Goal: Check status: Check status

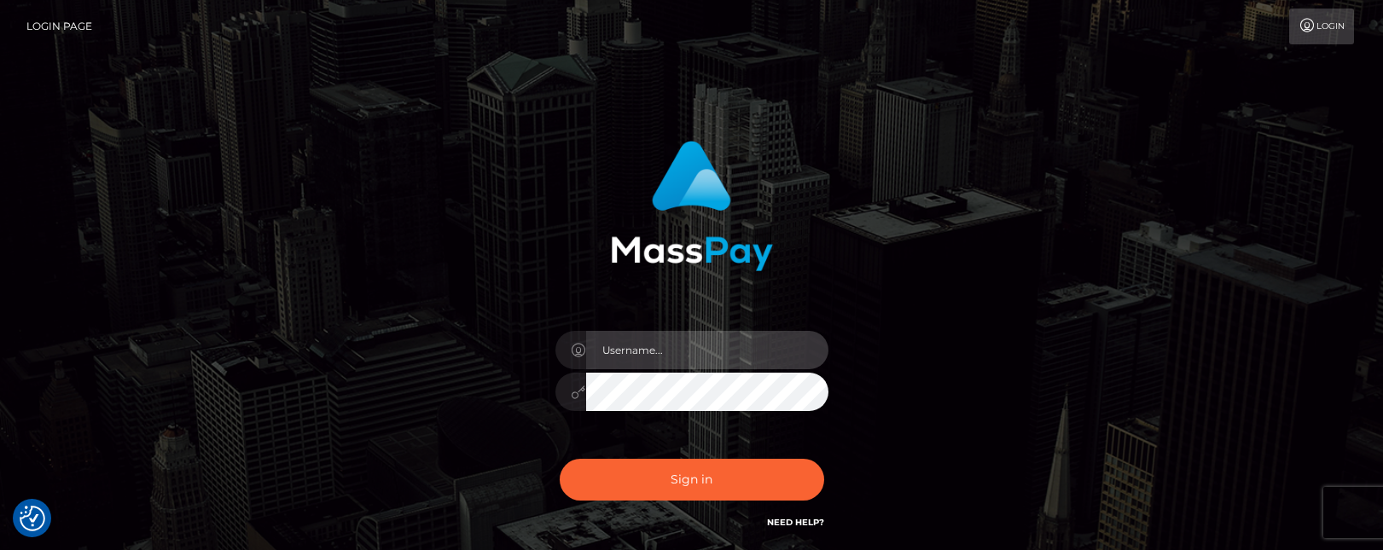
click at [644, 349] on input "text" at bounding box center [707, 350] width 242 height 38
paste input "[PERSON_NAME].tilia"
type input "[PERSON_NAME].tilia"
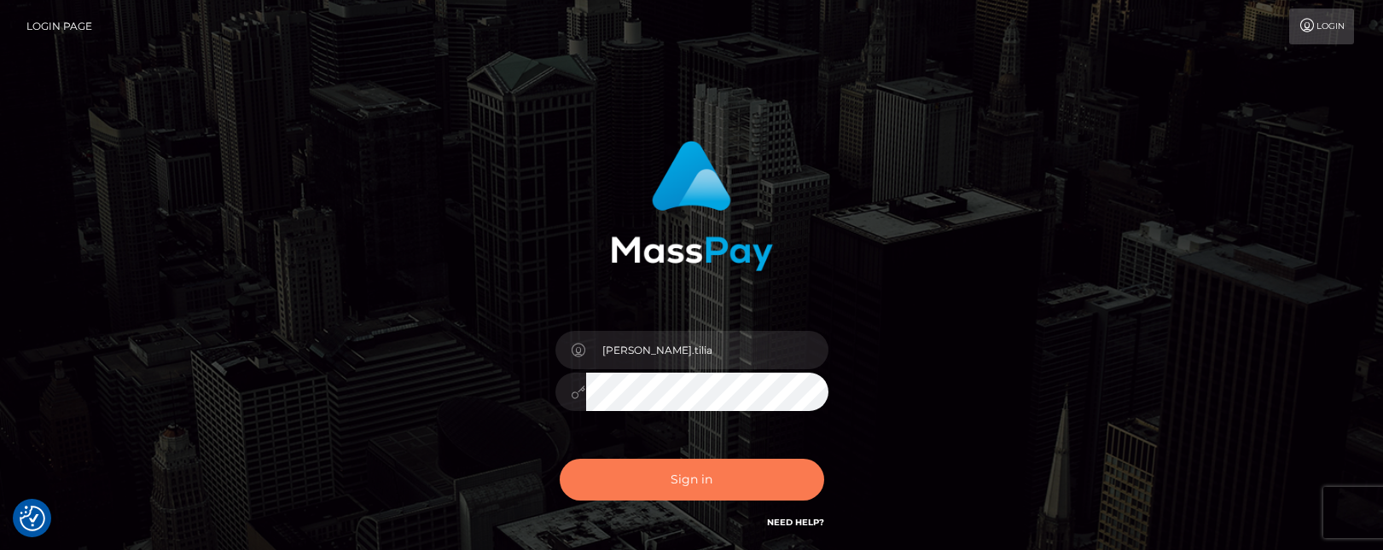
click at [681, 474] on button "Sign in" at bounding box center [692, 480] width 265 height 42
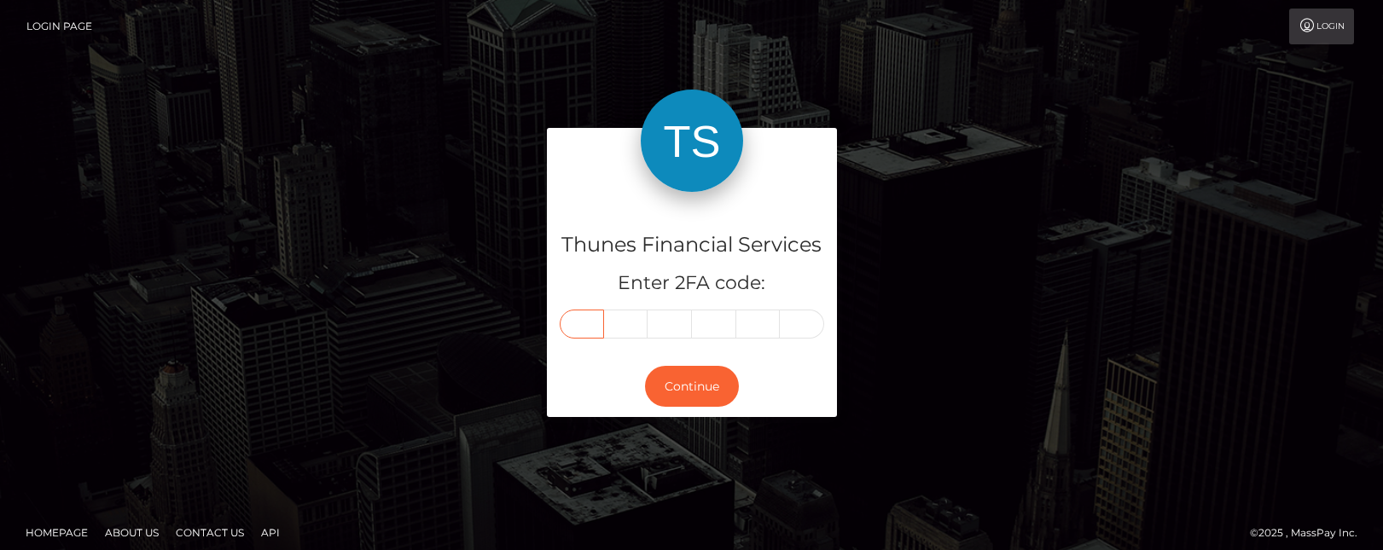
click at [595, 323] on input "text" at bounding box center [582, 324] width 44 height 29
type input "7"
type input "4"
type input "2"
type input "7"
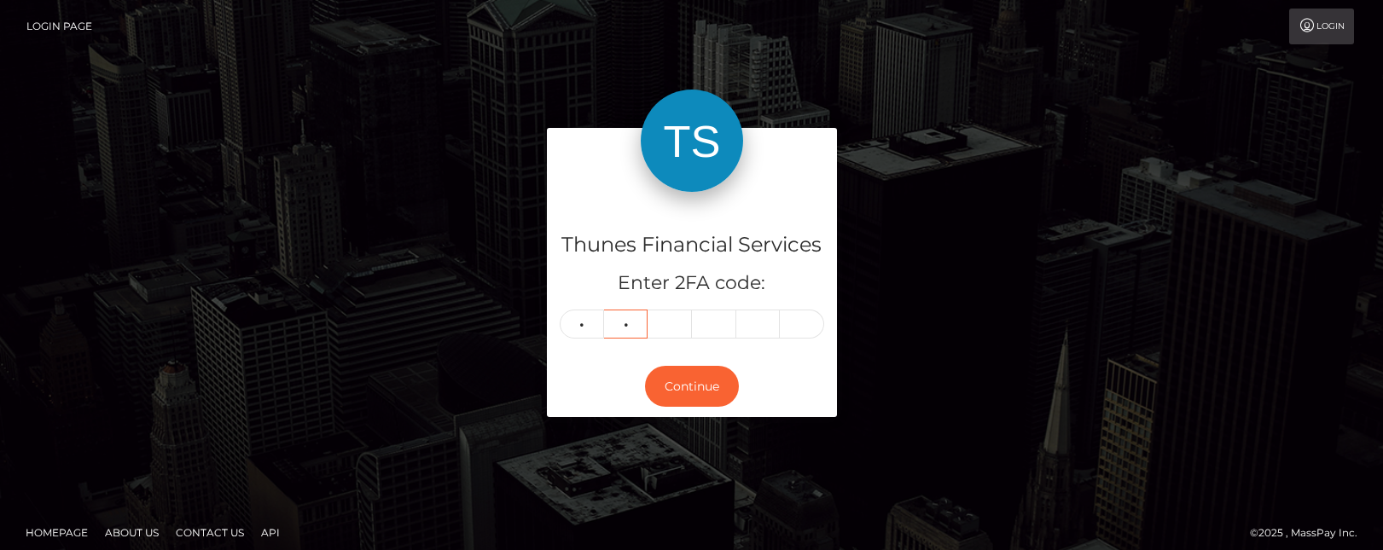
type input "4"
type input "2"
type input "7"
type input "2"
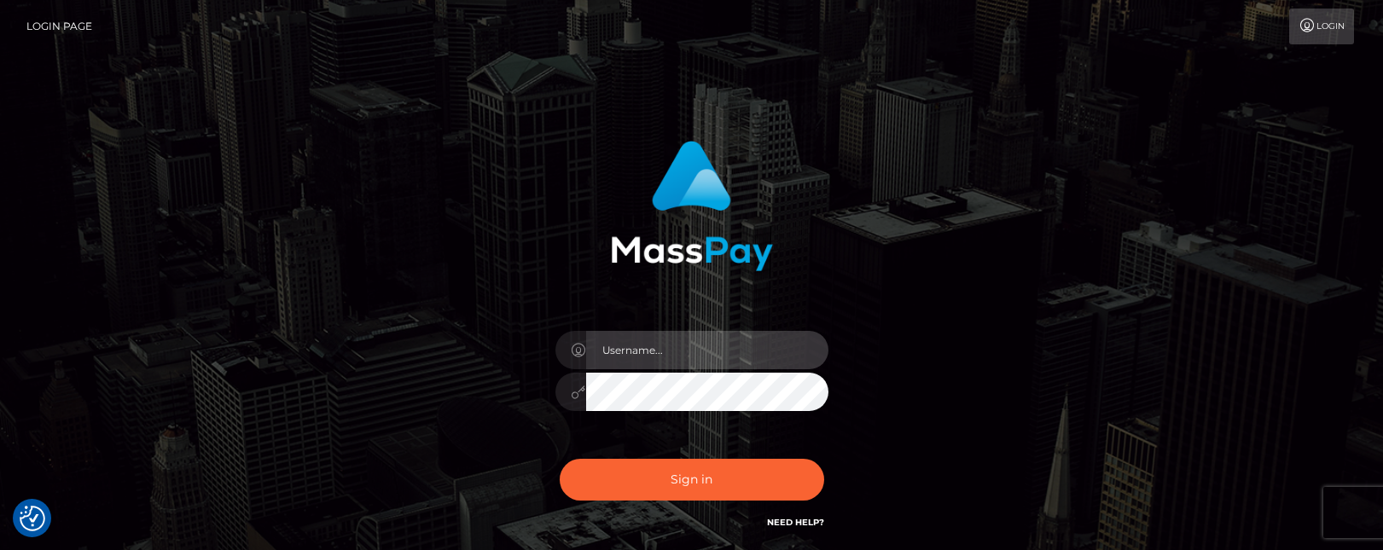
click at [695, 350] on input "text" at bounding box center [707, 350] width 242 height 38
type input "matias.tilia"
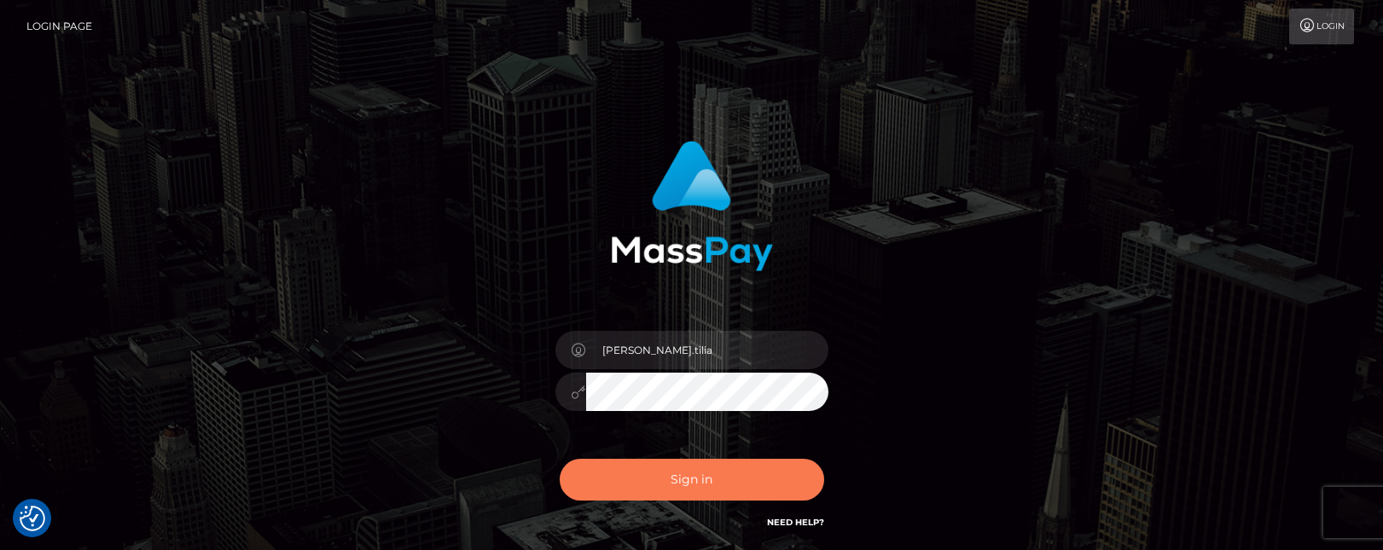
click at [664, 480] on button "Sign in" at bounding box center [692, 480] width 265 height 42
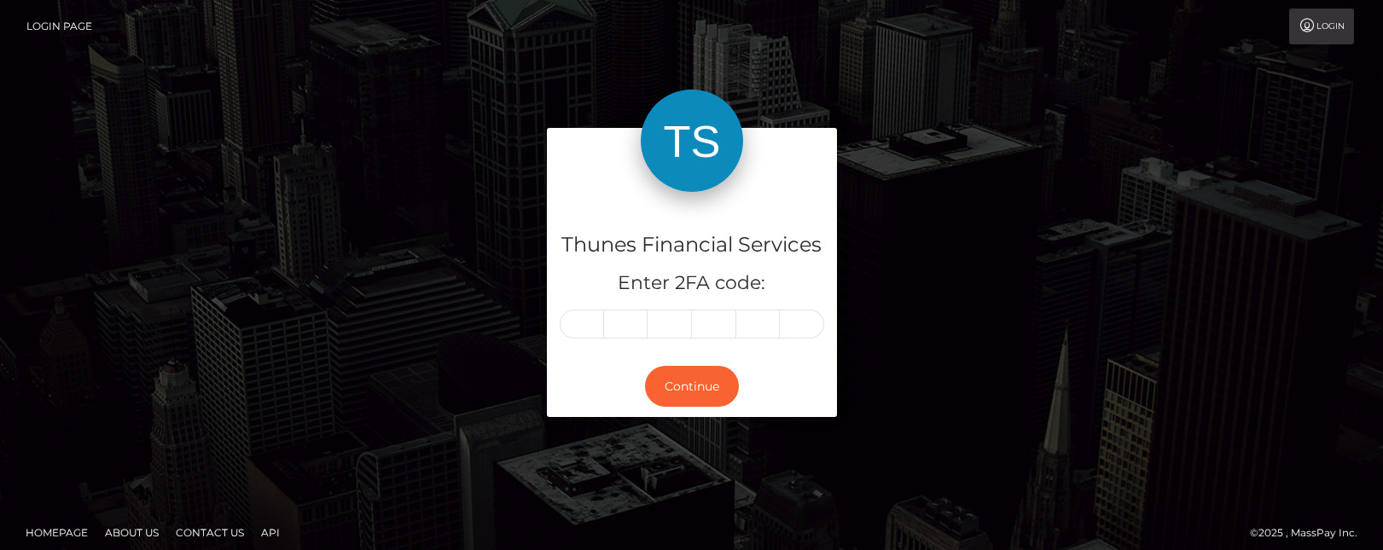
click at [578, 317] on input "text" at bounding box center [582, 324] width 44 height 29
type input "3"
type input "2"
type input "0"
type input "2"
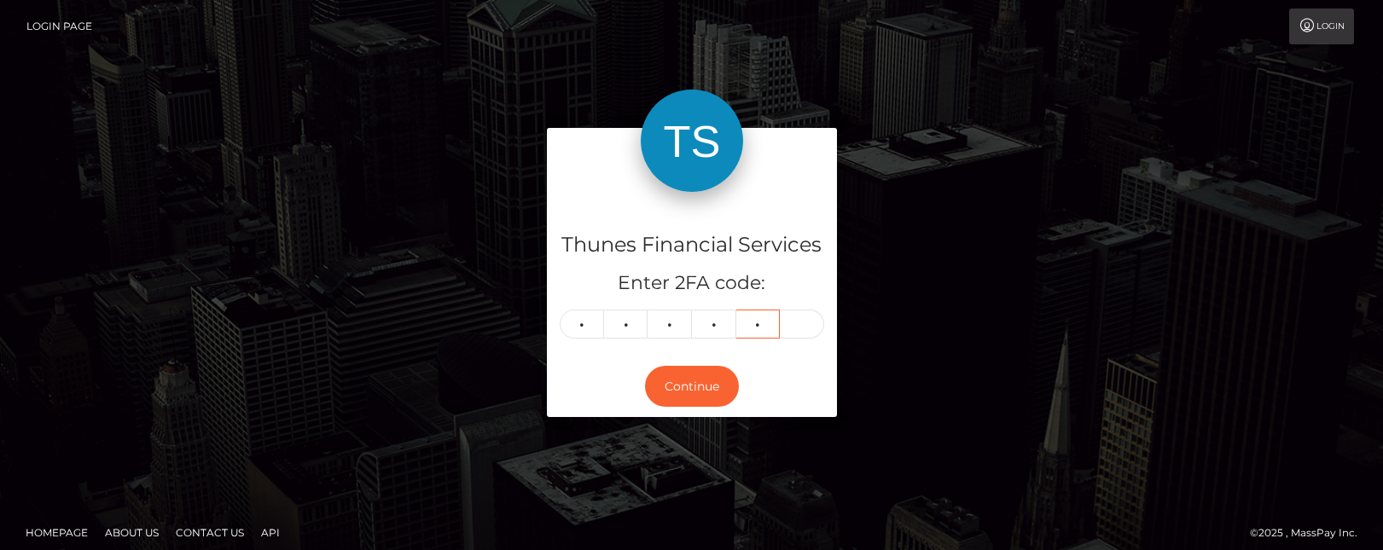
type input "3"
type input "8"
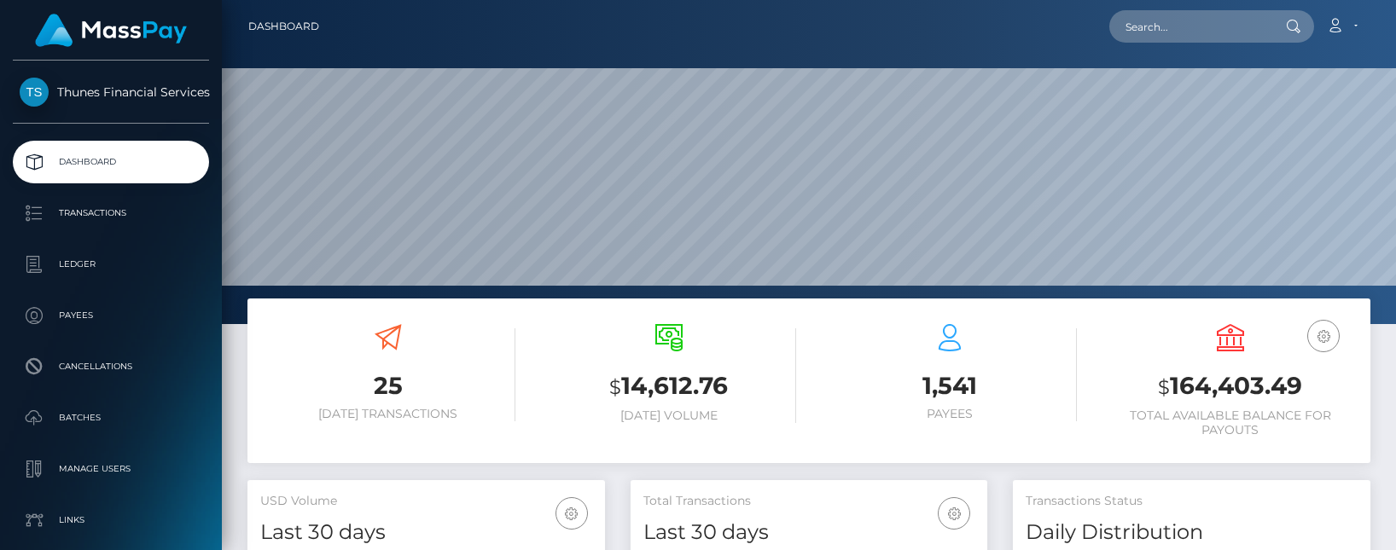
scroll to position [303, 357]
click at [1171, 25] on input "text" at bounding box center [1189, 26] width 160 height 32
paste input "b53397b0-7454-4749-bcf7-f16fc0e77760"
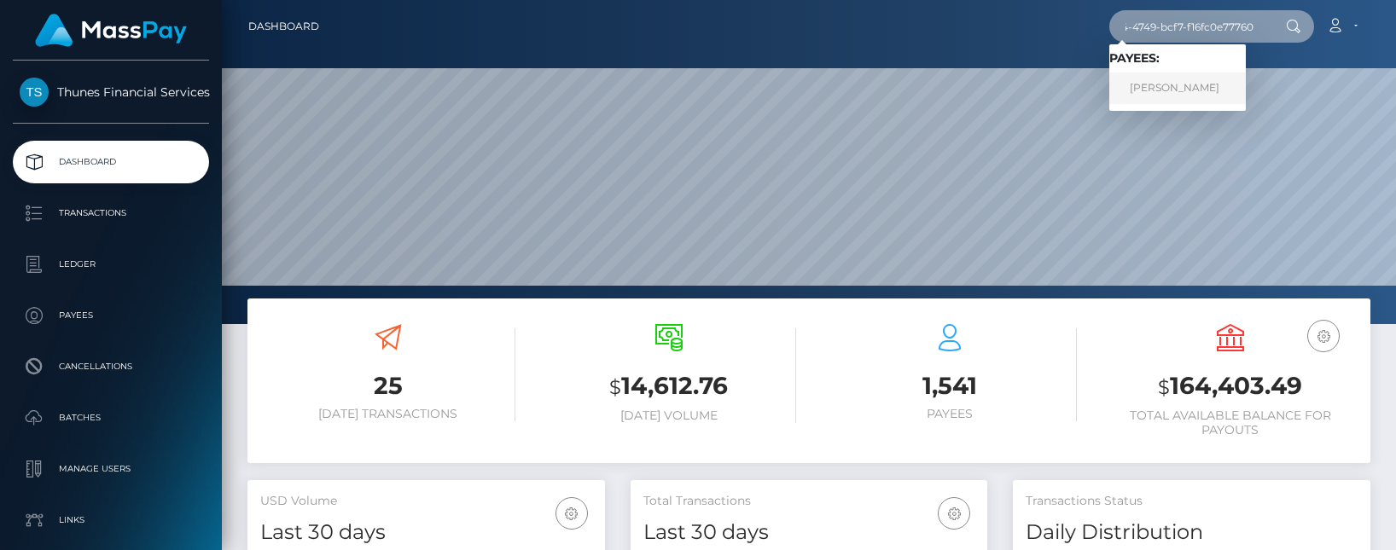
type input "b53397b0-7454-4749-bcf7-f16fc0e77760"
click at [1198, 83] on link "Mustafa Tekneci" at bounding box center [1177, 89] width 137 height 32
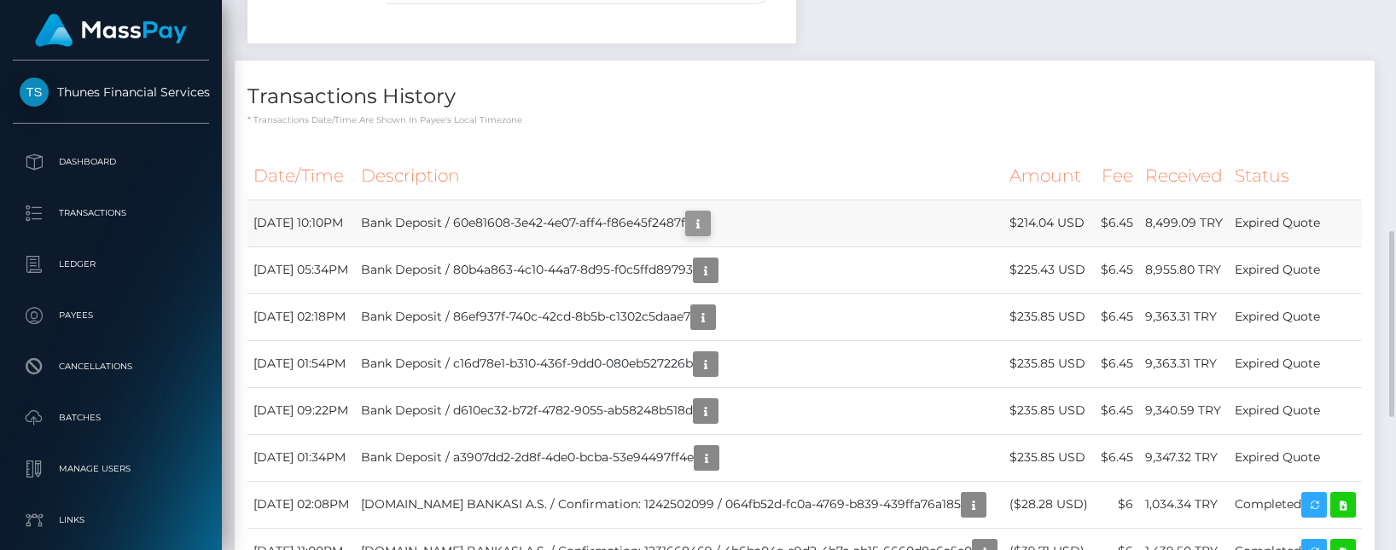
scroll to position [205, 357]
click at [708, 226] on icon "button" at bounding box center [698, 223] width 20 height 21
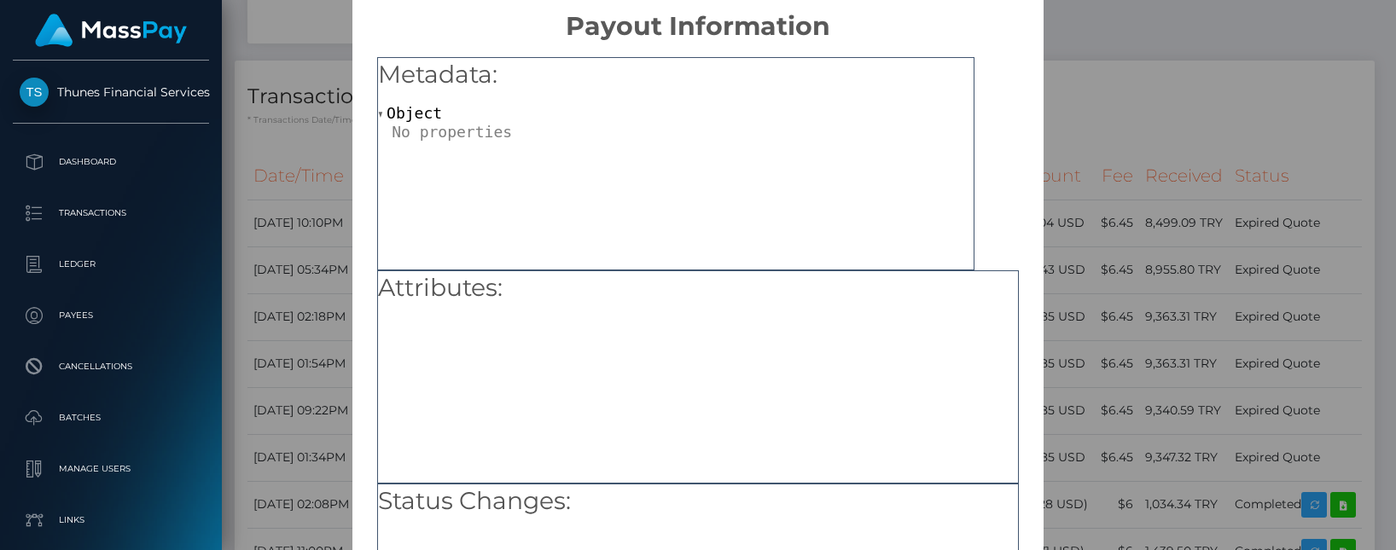
scroll to position [0, 0]
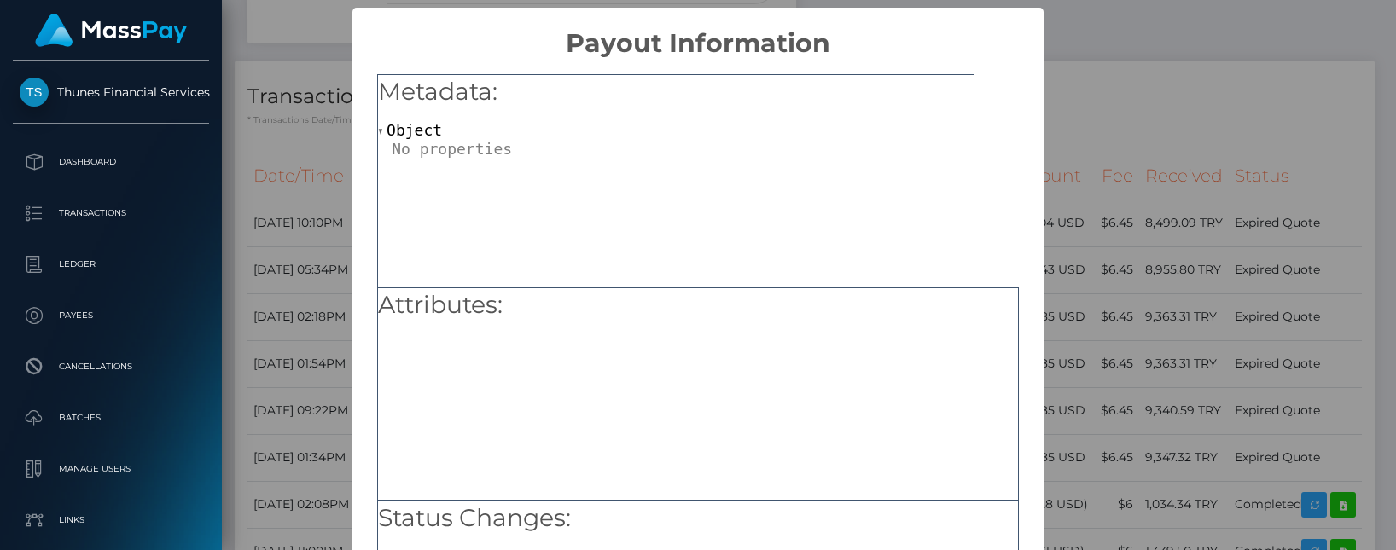
click at [1146, 79] on div "× Payout Information Metadata: Object Attributes: Status Changes: OK No Cancel" at bounding box center [698, 275] width 1396 height 550
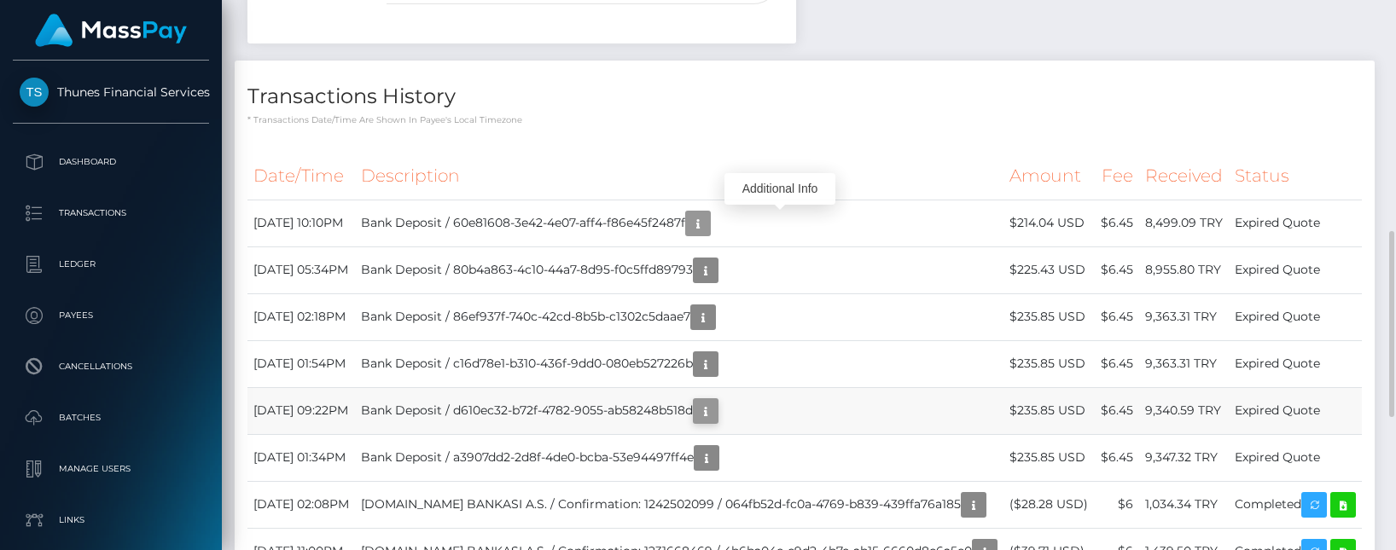
scroll to position [597, 0]
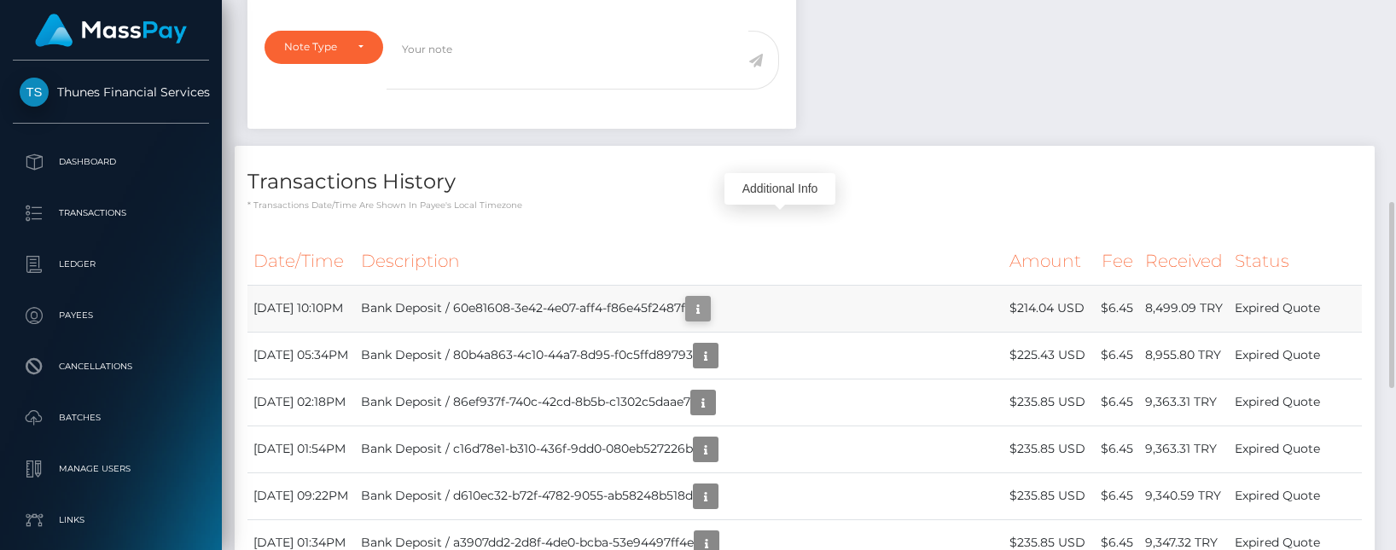
click at [708, 310] on icon "button" at bounding box center [698, 309] width 20 height 21
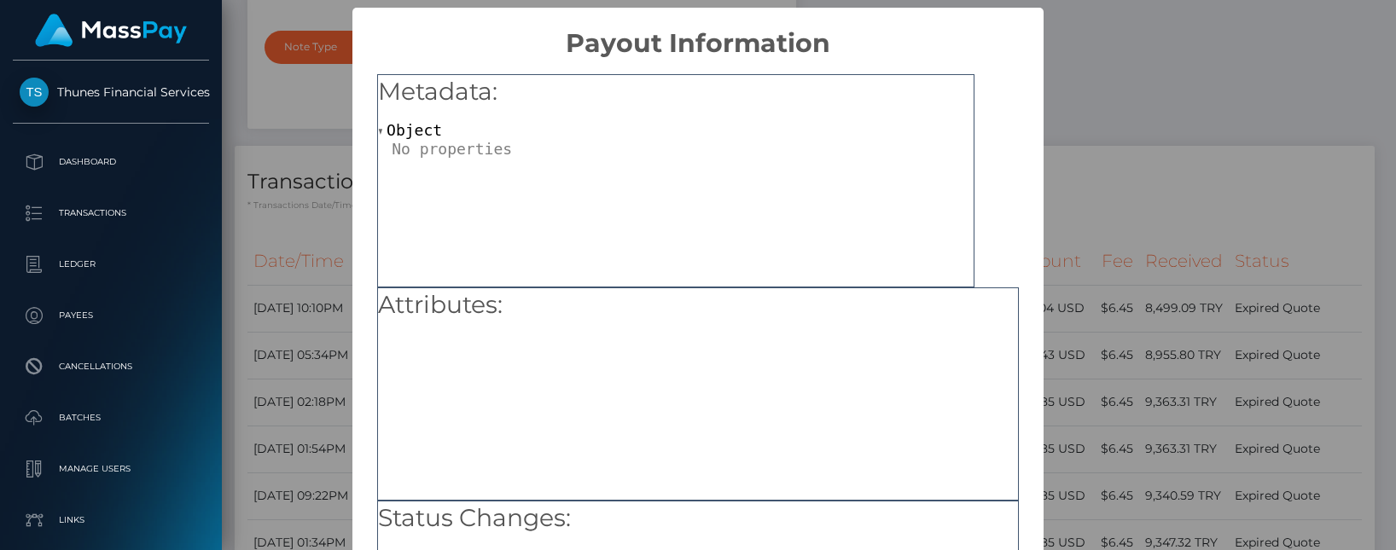
click at [1143, 140] on div "× Payout Information Metadata: Object Attributes: Status Changes: OK No Cancel" at bounding box center [698, 275] width 1396 height 550
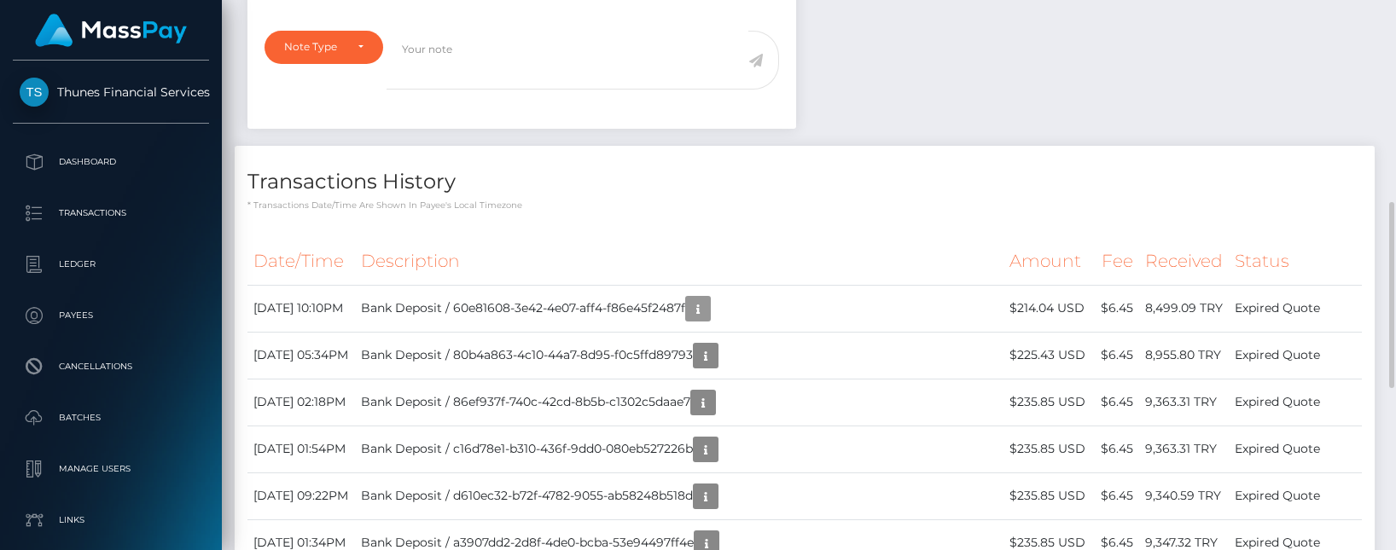
scroll to position [205, 357]
click at [708, 304] on icon "button" at bounding box center [698, 309] width 20 height 21
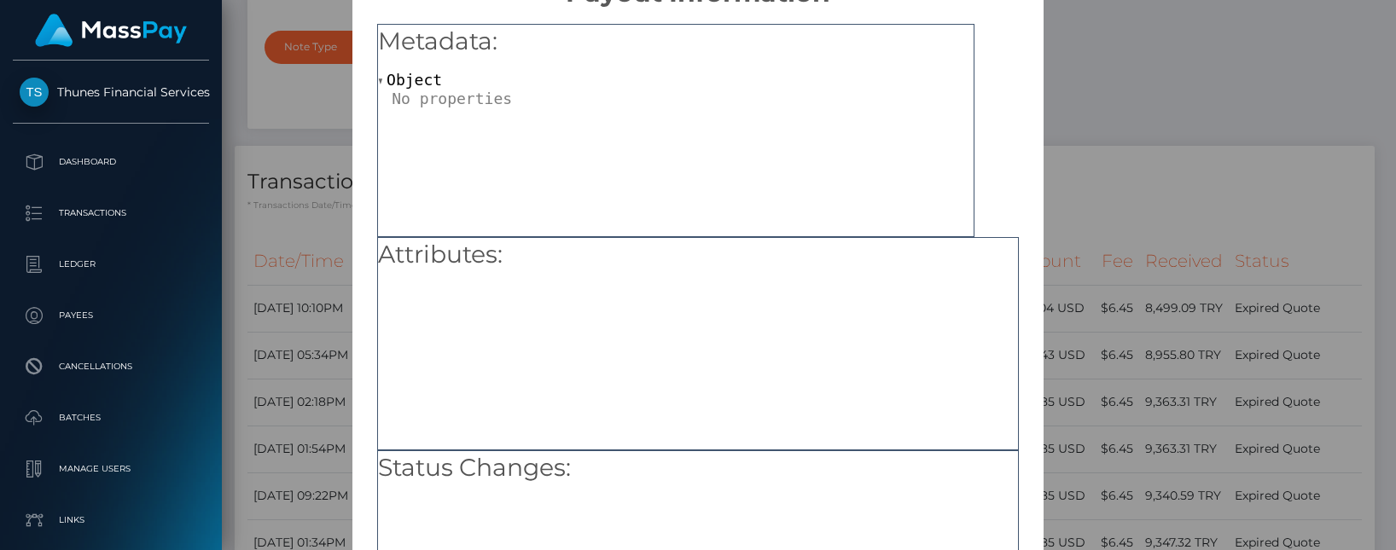
scroll to position [5, 0]
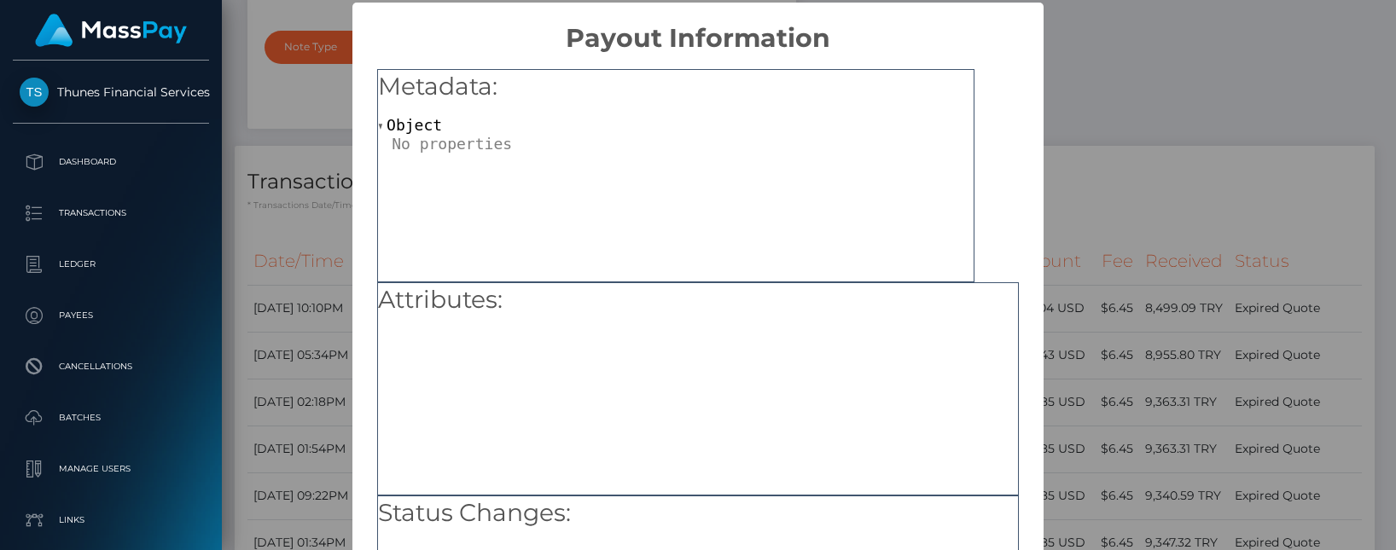
click at [336, 149] on div "× Payout Information Metadata: Object Attributes: Status Changes: OK No Cancel" at bounding box center [698, 275] width 1396 height 550
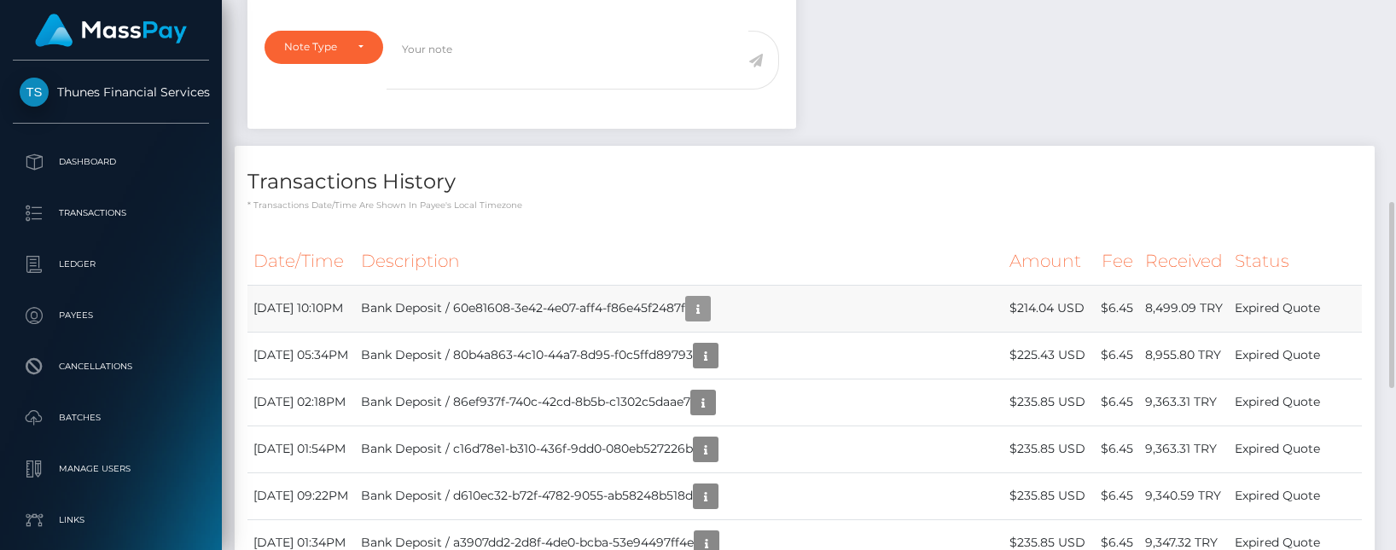
scroll to position [205, 357]
click at [560, 309] on td "Bank Deposit / 60e81608-3e42-4e07-aff4-f86e45f2487f" at bounding box center [679, 308] width 648 height 47
copy td "Bank Deposit / 60e81608-3e42-4e07-aff4-f86e45f2487f"
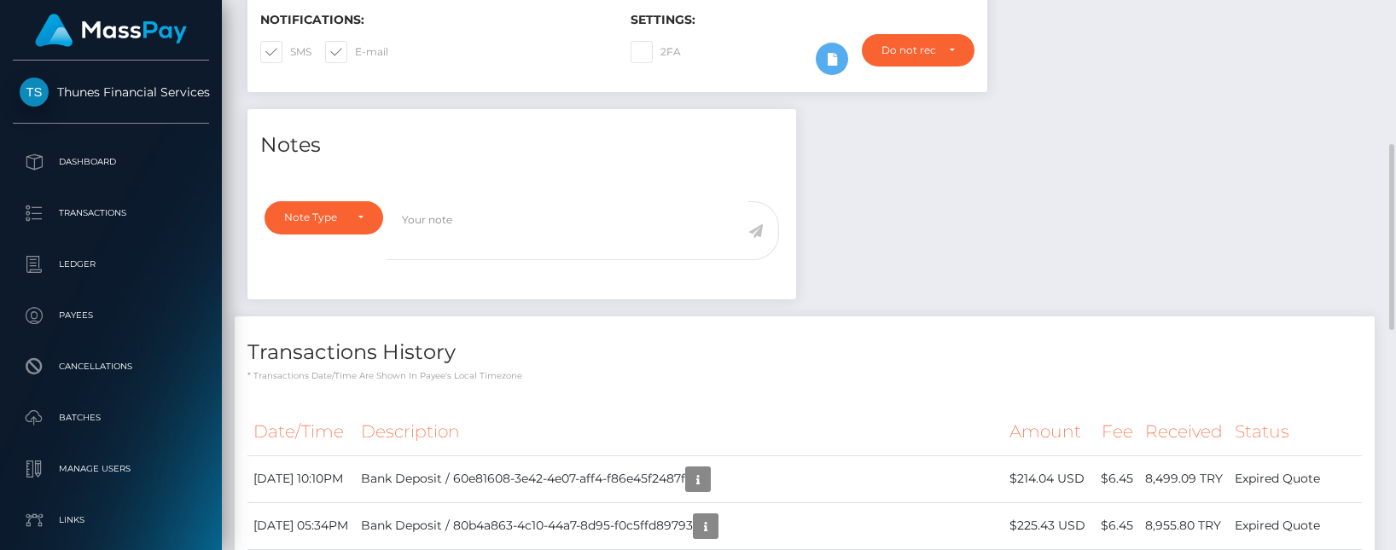
scroll to position [512, 0]
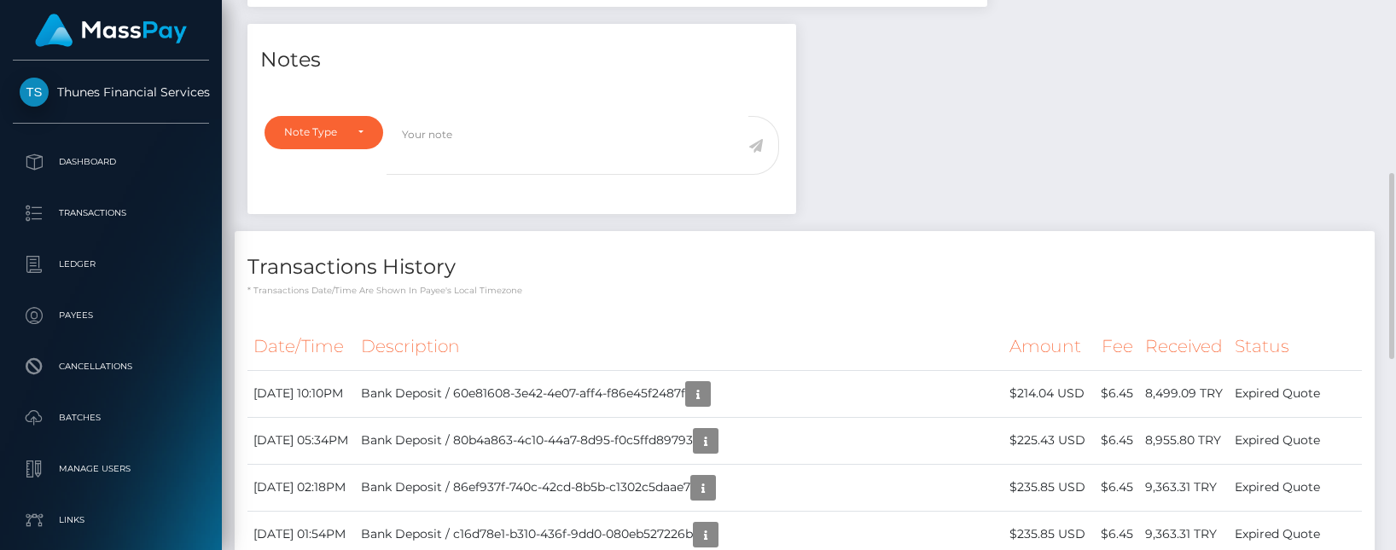
copy td "Bank Deposit / 60e81608-3e42-4e07-aff4-f86e45f2487f"
